Goal: Check status: Check status

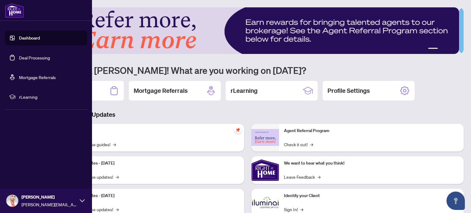
click at [34, 57] on link "Deal Processing" at bounding box center [34, 58] width 31 height 6
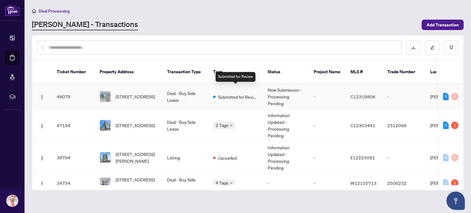
click at [230, 93] on span "Submitted for Review" at bounding box center [238, 96] width 40 height 7
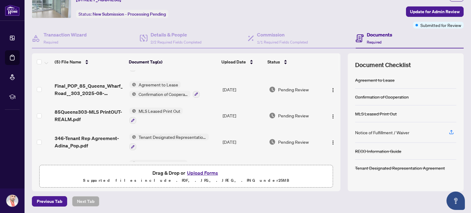
scroll to position [40, 0]
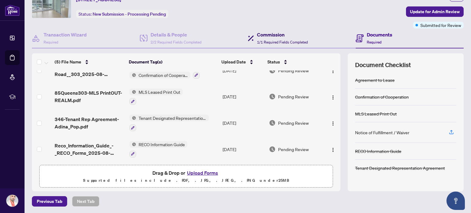
click at [271, 32] on h4 "Commission" at bounding box center [282, 34] width 51 height 7
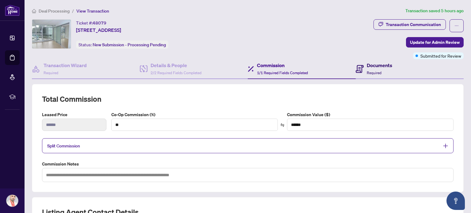
click at [367, 67] on h4 "Documents" at bounding box center [378, 65] width 25 height 7
